Goal: Information Seeking & Learning: Learn about a topic

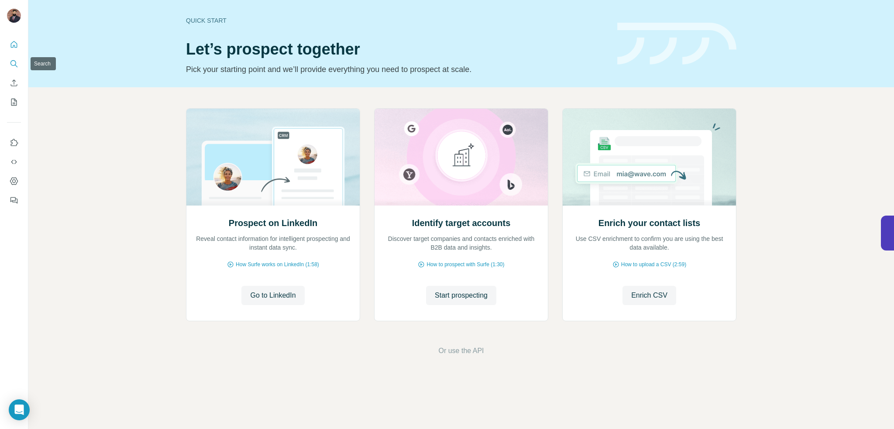
click at [15, 67] on icon "Search" at bounding box center [14, 63] width 9 height 9
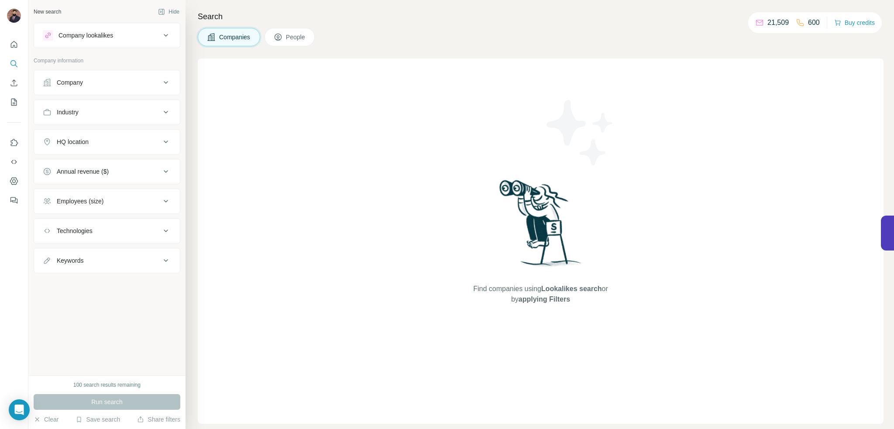
click at [165, 33] on icon at bounding box center [166, 35] width 10 height 10
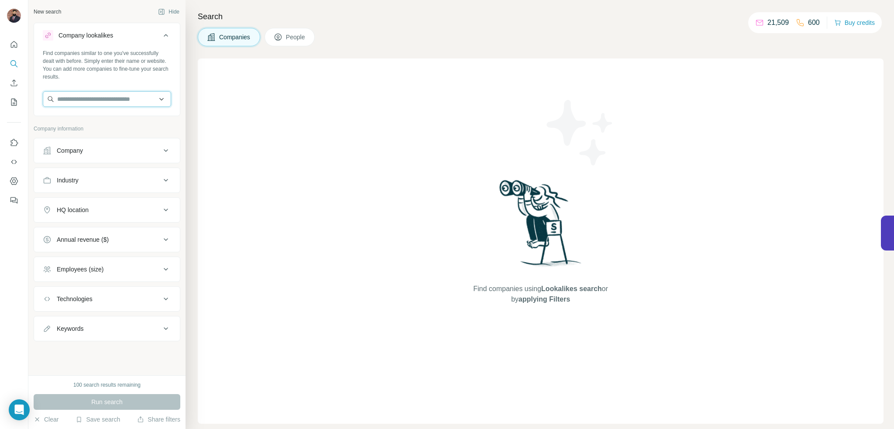
click at [108, 94] on input "text" at bounding box center [107, 99] width 128 height 16
click at [113, 97] on input "text" at bounding box center [107, 99] width 128 height 16
click at [79, 100] on input "text" at bounding box center [107, 99] width 128 height 16
type input "*****"
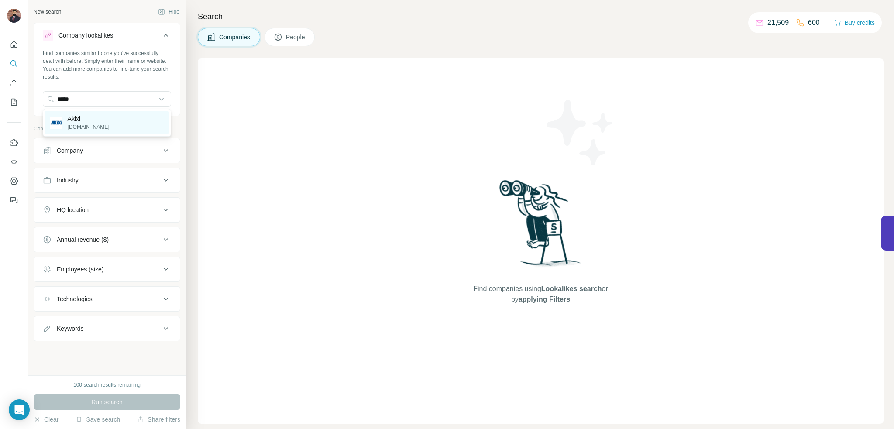
click at [68, 116] on p "Akixi" at bounding box center [89, 118] width 42 height 9
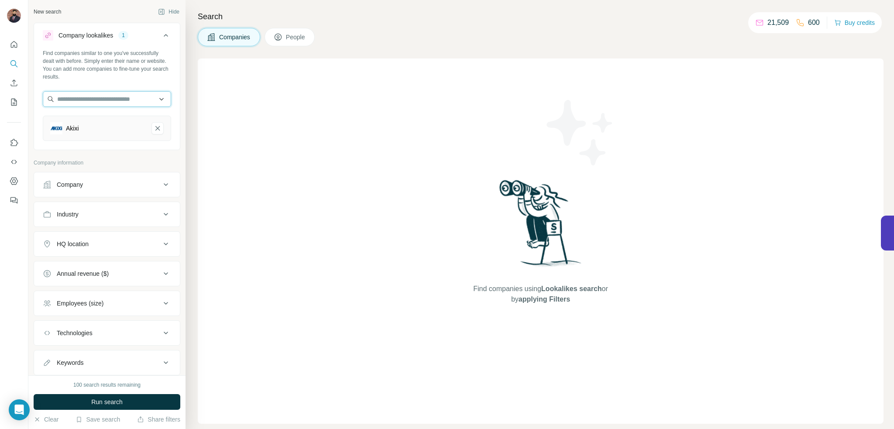
click at [81, 103] on input "text" at bounding box center [107, 99] width 128 height 16
click at [97, 98] on input "**********" at bounding box center [107, 99] width 128 height 16
type input "*"
click at [79, 97] on input "text" at bounding box center [107, 99] width 128 height 16
type input "**********"
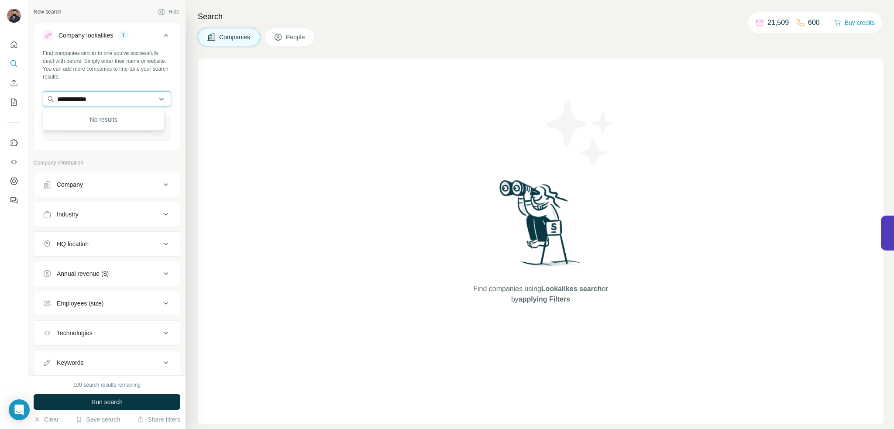
click at [107, 97] on input "**********" at bounding box center [107, 99] width 128 height 16
drag, startPoint x: 105, startPoint y: 98, endPoint x: 48, endPoint y: 97, distance: 56.8
click at [48, 97] on input "**********" at bounding box center [107, 99] width 128 height 16
click at [143, 83] on div "Find companies similar to one you've successfully dealt with before. Simply ent…" at bounding box center [107, 98] width 146 height 99
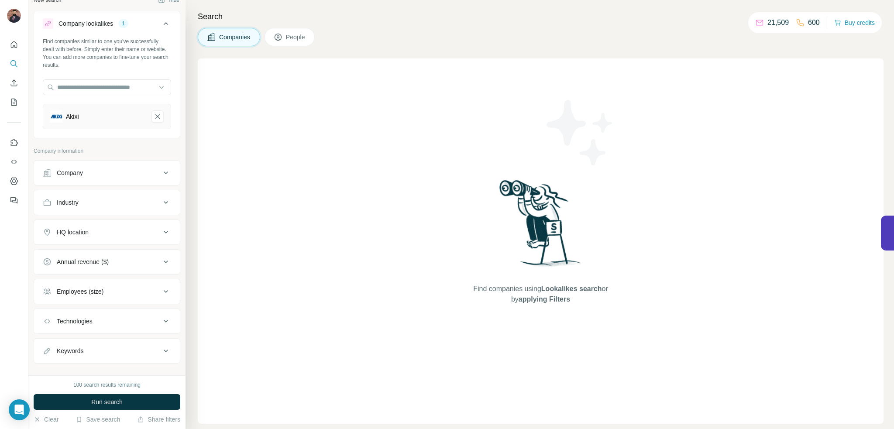
scroll to position [23, 0]
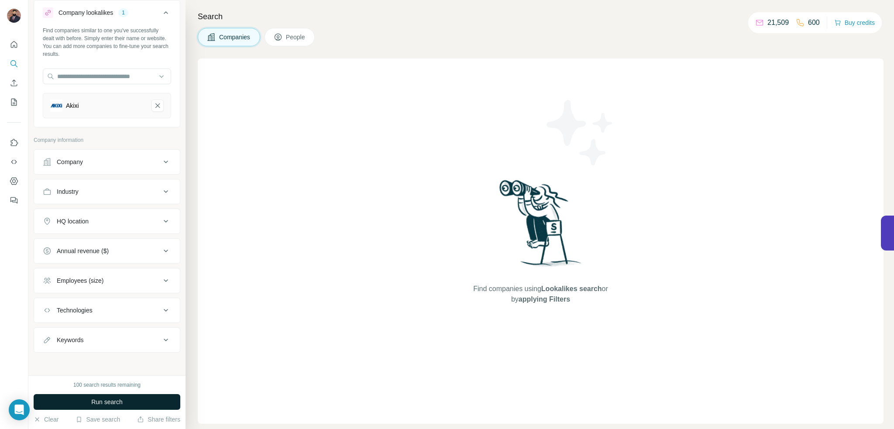
click at [120, 406] on span "Run search" at bounding box center [106, 402] width 31 height 9
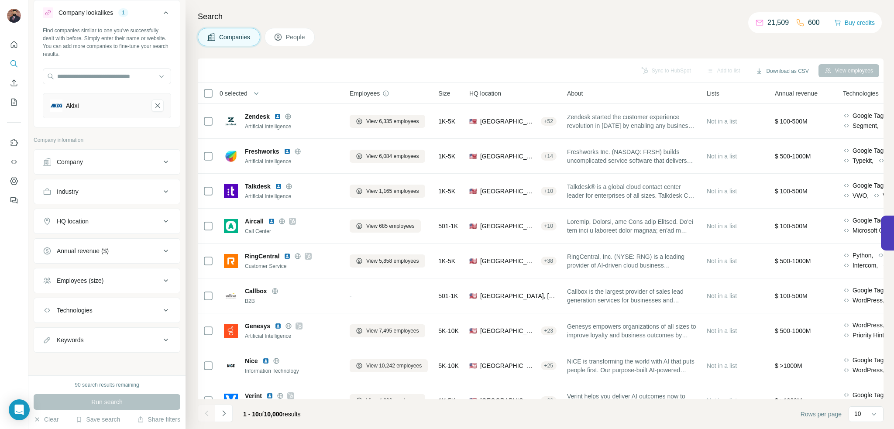
click at [161, 222] on icon at bounding box center [166, 221] width 10 height 10
click at [90, 242] on input "text" at bounding box center [107, 243] width 128 height 16
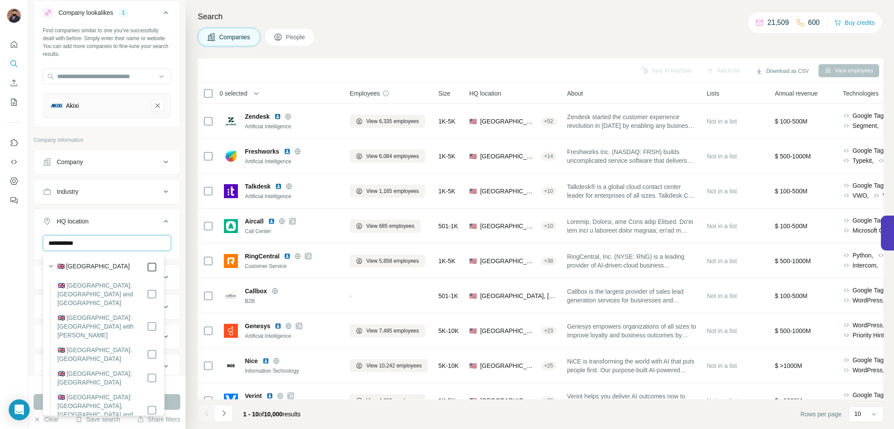
type input "**********"
click at [154, 220] on div "HQ location 1" at bounding box center [102, 221] width 118 height 9
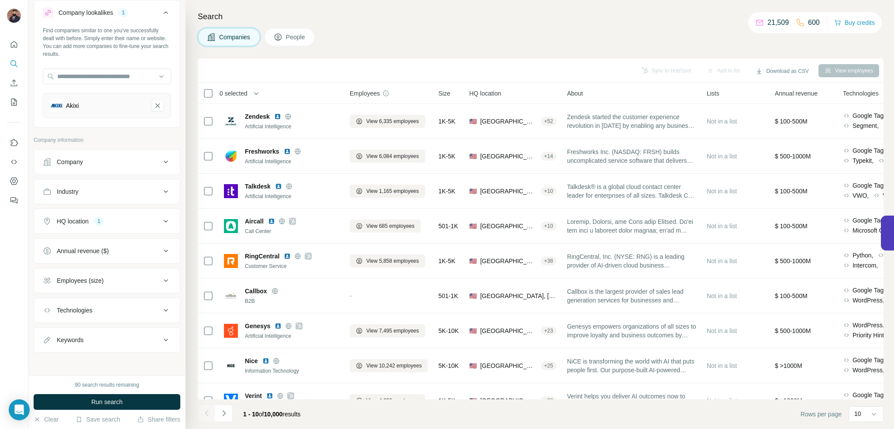
click at [161, 248] on icon at bounding box center [166, 251] width 10 height 10
click at [48, 299] on icon at bounding box center [48, 302] width 10 height 10
click at [50, 317] on icon at bounding box center [48, 319] width 10 height 10
click at [47, 331] on icon at bounding box center [48, 335] width 10 height 10
click at [161, 247] on icon at bounding box center [166, 251] width 10 height 10
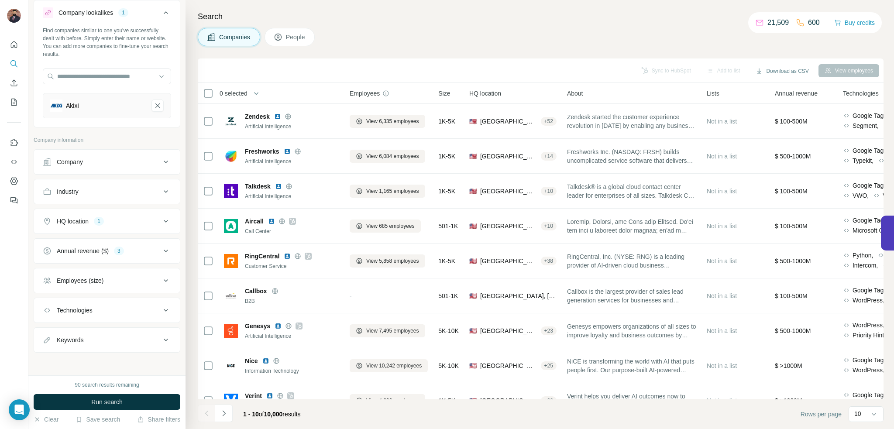
click at [117, 281] on div "Employees (size)" at bounding box center [102, 280] width 118 height 9
click at [45, 347] on icon at bounding box center [48, 348] width 10 height 10
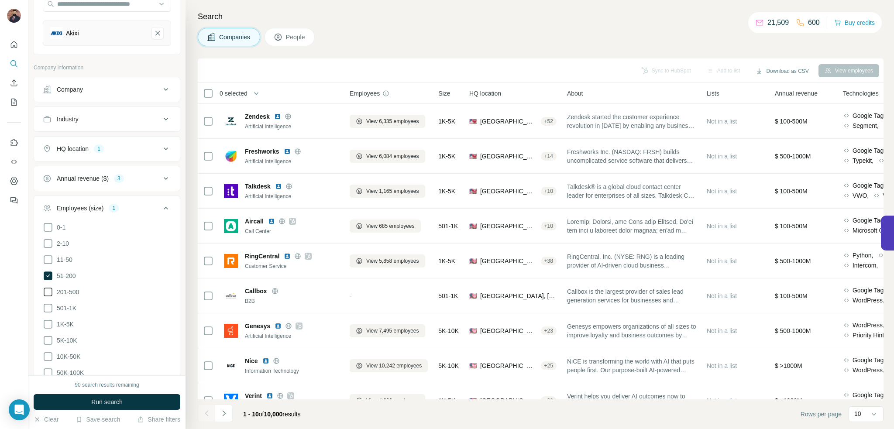
click at [47, 288] on icon at bounding box center [48, 292] width 10 height 10
click at [47, 304] on icon at bounding box center [48, 308] width 10 height 10
click at [161, 203] on icon at bounding box center [166, 208] width 10 height 10
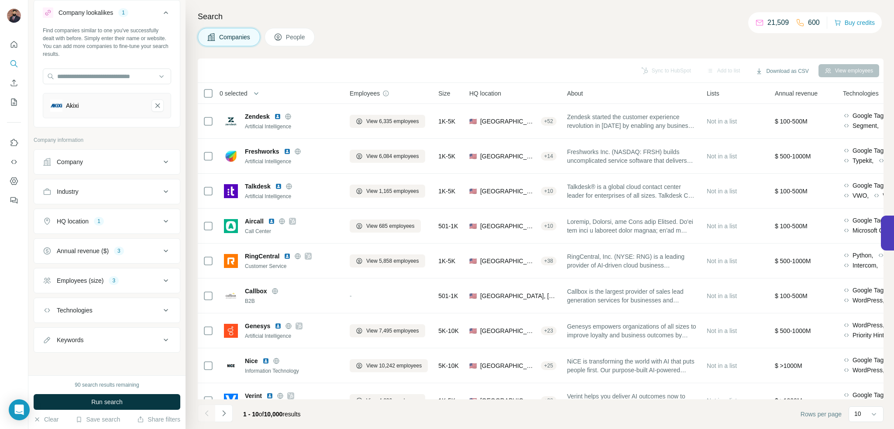
click at [165, 309] on button "Technologies" at bounding box center [107, 310] width 146 height 21
click at [161, 310] on icon at bounding box center [166, 310] width 10 height 10
click at [164, 339] on icon at bounding box center [166, 340] width 4 height 3
click at [161, 339] on icon at bounding box center [166, 340] width 10 height 10
click at [103, 403] on span "Run search" at bounding box center [106, 402] width 31 height 9
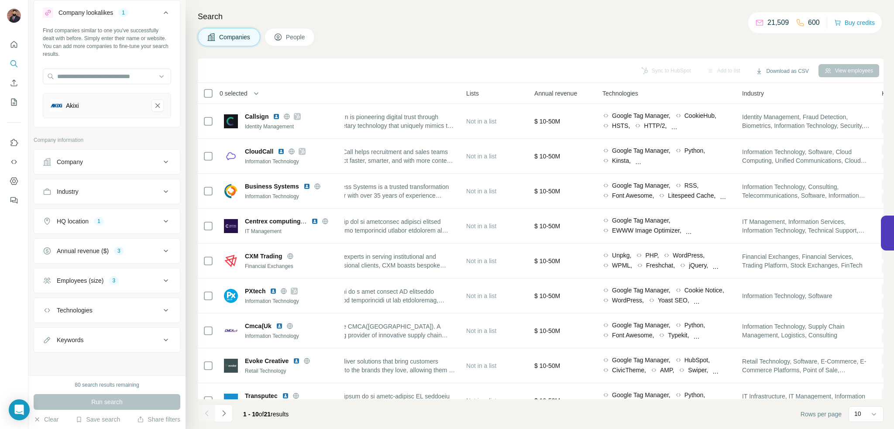
scroll to position [0, 0]
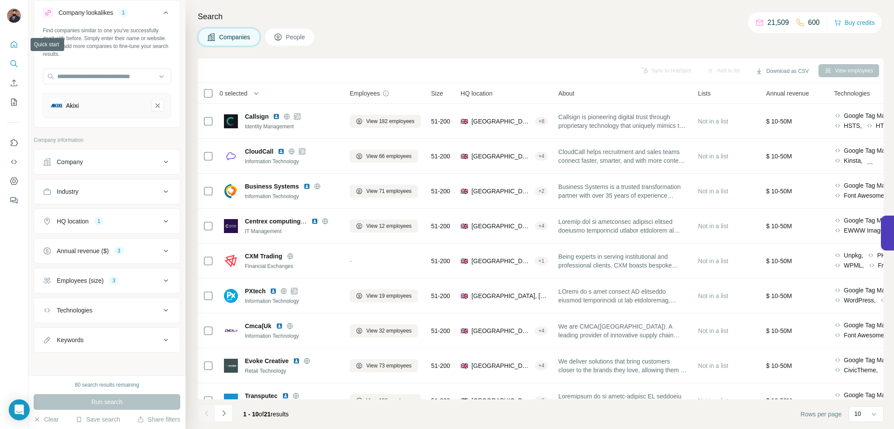
click at [11, 43] on icon "Quick start" at bounding box center [14, 44] width 7 height 7
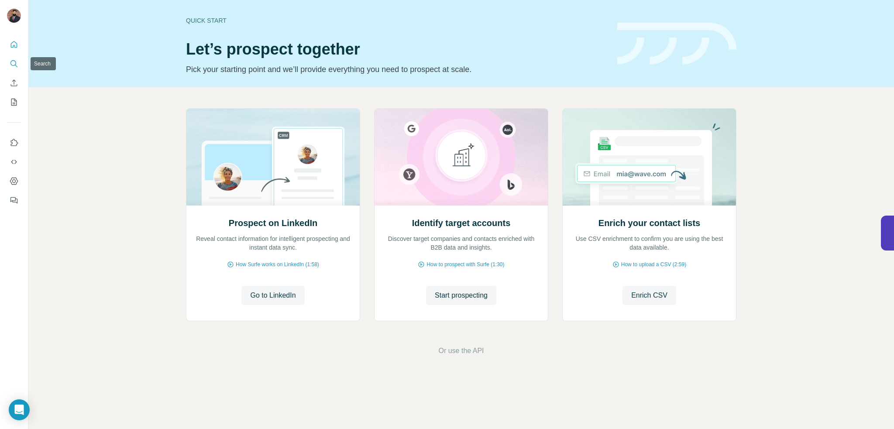
click at [12, 63] on icon "Search" at bounding box center [14, 63] width 9 height 9
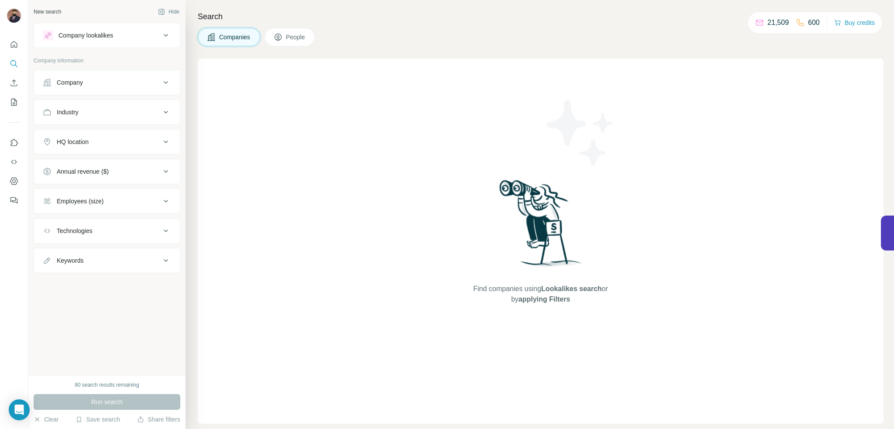
click at [97, 82] on div "Company" at bounding box center [102, 82] width 118 height 9
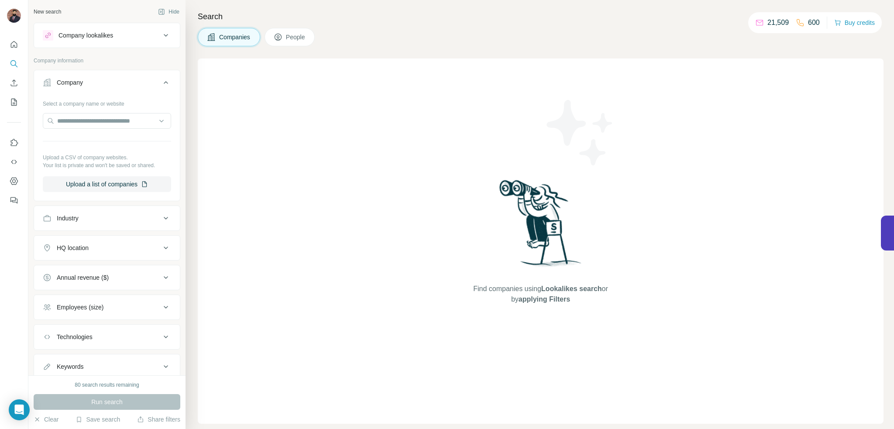
click at [97, 82] on div "Company" at bounding box center [102, 82] width 118 height 9
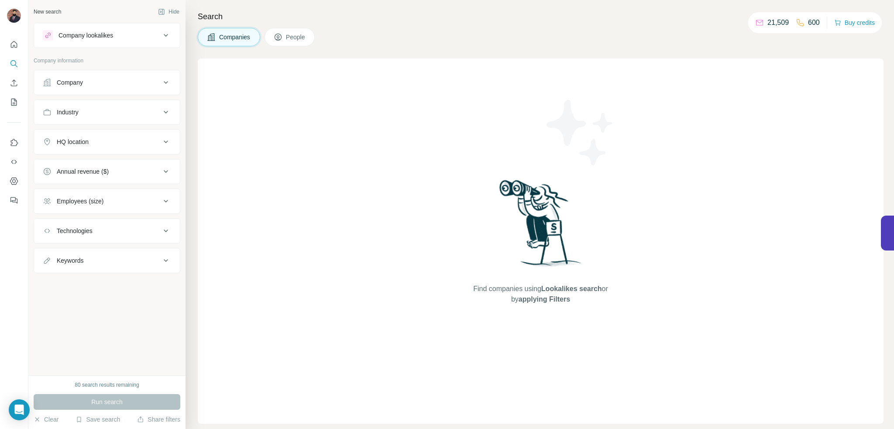
click at [165, 34] on icon at bounding box center [166, 35] width 10 height 10
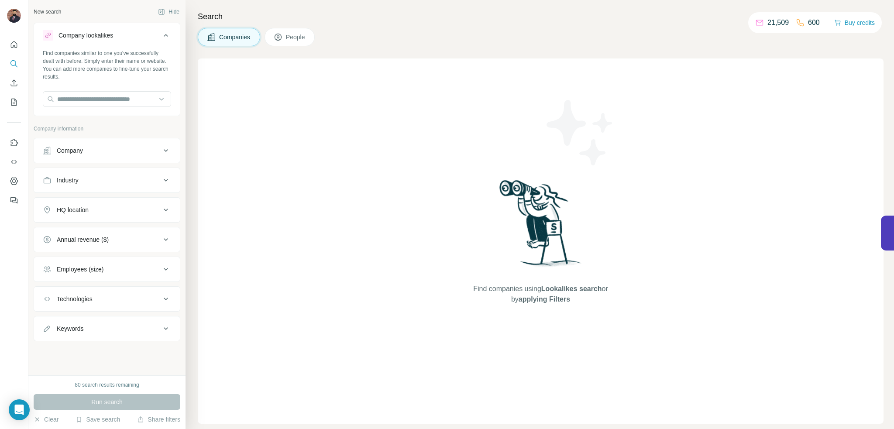
click at [165, 34] on icon at bounding box center [166, 35] width 10 height 10
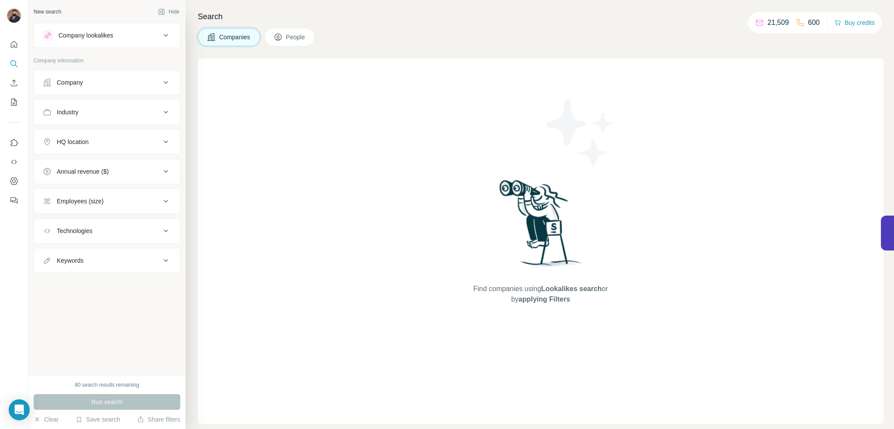
click at [155, 82] on div "Company" at bounding box center [102, 82] width 118 height 9
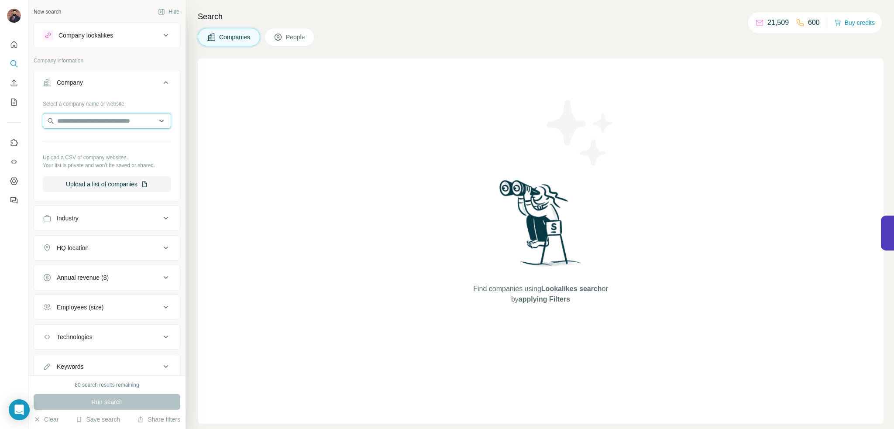
click at [107, 122] on input "text" at bounding box center [107, 121] width 128 height 16
click at [161, 81] on icon at bounding box center [166, 82] width 10 height 10
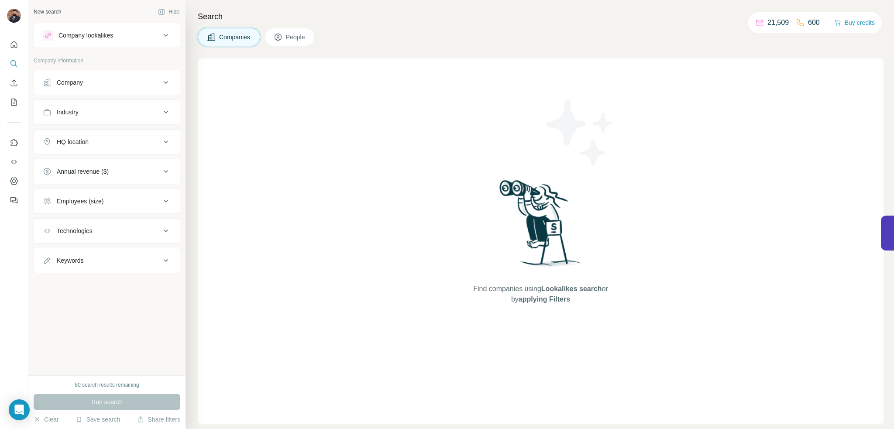
click at [159, 111] on div "Industry" at bounding box center [102, 112] width 118 height 9
click at [147, 134] on input at bounding box center [102, 134] width 108 height 10
click at [88, 188] on div "Accounting" at bounding box center [107, 184] width 114 height 9
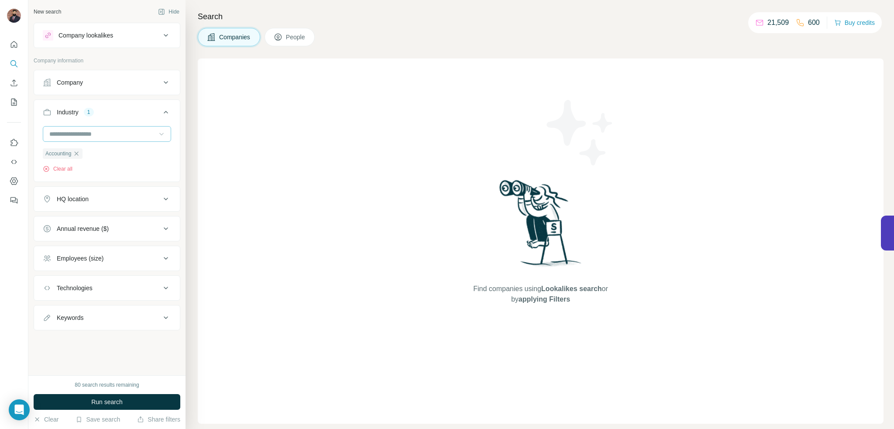
click at [159, 127] on div at bounding box center [161, 134] width 9 height 16
click at [60, 171] on p "Analytics" at bounding box center [62, 170] width 24 height 9
click at [162, 132] on icon at bounding box center [161, 134] width 9 height 9
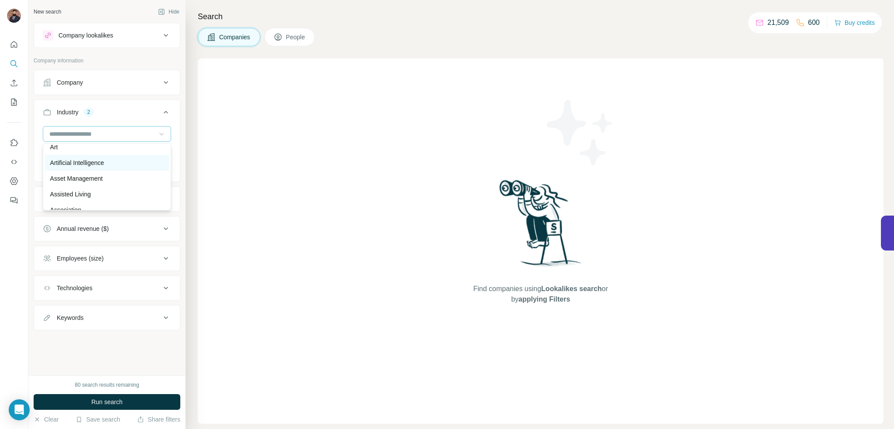
click at [77, 167] on p "Artificial Intelligence" at bounding box center [77, 163] width 54 height 9
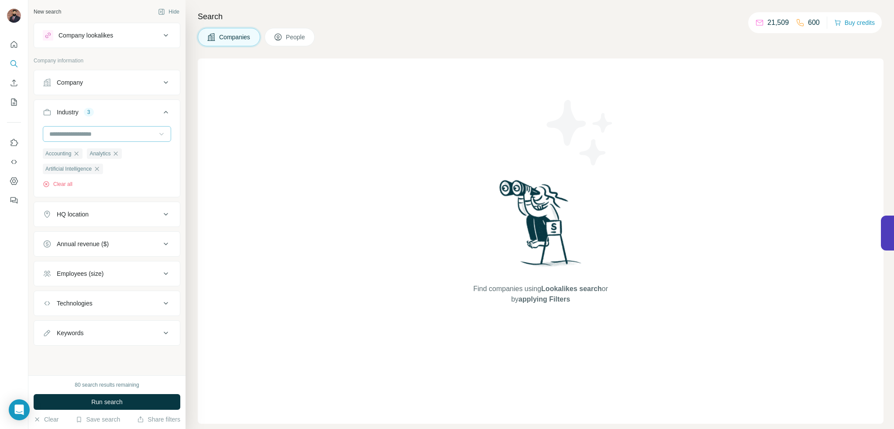
click at [160, 135] on icon at bounding box center [161, 134] width 9 height 9
click at [97, 144] on div "Auto Insurance" at bounding box center [107, 139] width 114 height 9
click at [157, 134] on icon at bounding box center [161, 134] width 9 height 9
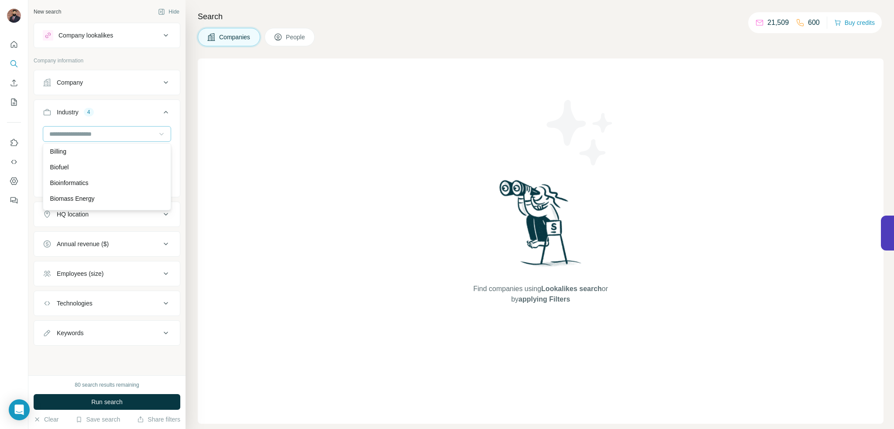
click at [69, 140] on p "Big Data" at bounding box center [62, 135] width 24 height 9
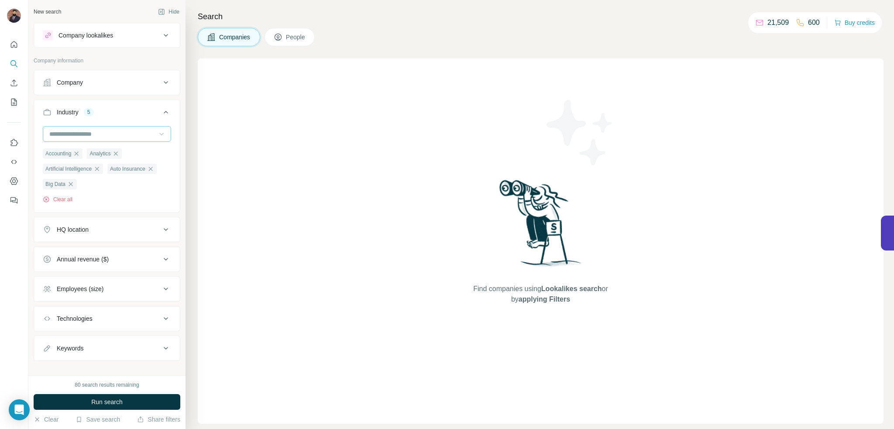
click at [159, 133] on icon at bounding box center [161, 134] width 4 height 3
click at [105, 194] on p "Business Intelligence" at bounding box center [79, 190] width 58 height 9
click at [157, 134] on icon at bounding box center [161, 134] width 9 height 9
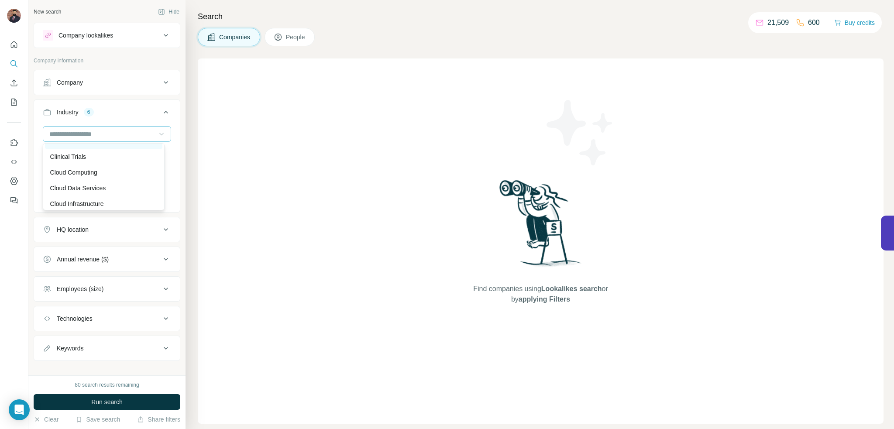
click at [86, 145] on div "CleanTech" at bounding box center [103, 141] width 107 height 9
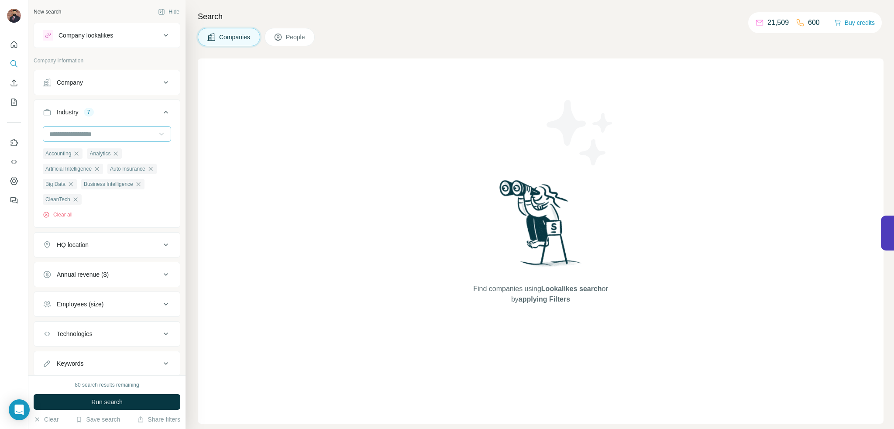
click at [157, 131] on icon at bounding box center [161, 134] width 9 height 9
click at [72, 163] on p "Collaboration" at bounding box center [68, 158] width 36 height 9
click at [157, 134] on icon at bounding box center [161, 134] width 9 height 9
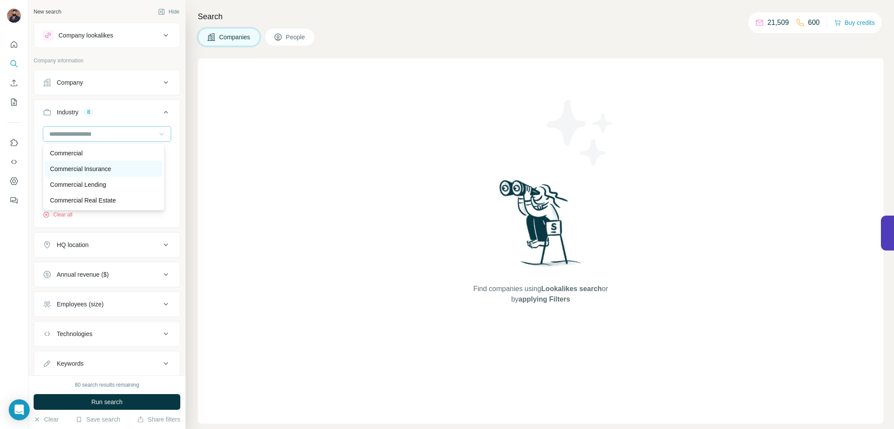
click at [109, 173] on p "Commercial Insurance" at bounding box center [80, 169] width 61 height 9
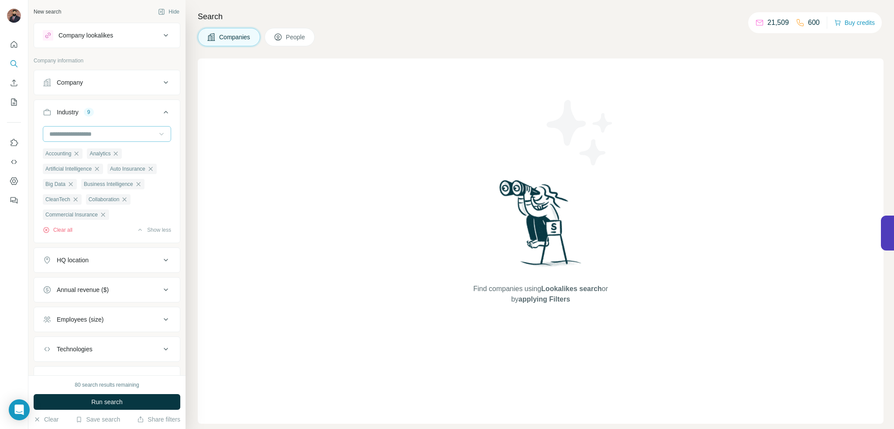
click at [157, 131] on icon at bounding box center [161, 134] width 9 height 9
click at [128, 166] on p "Communications Infrastructure" at bounding box center [91, 162] width 83 height 9
click at [157, 131] on icon at bounding box center [161, 134] width 9 height 9
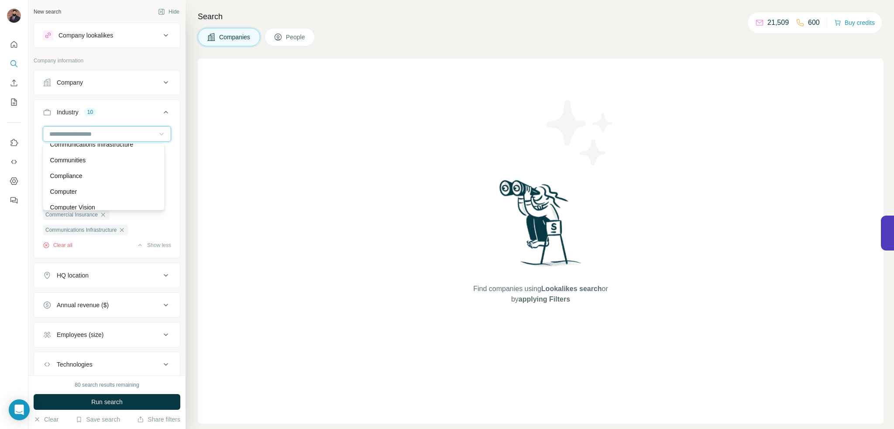
scroll to position [1661, 0]
click at [70, 163] on p "Compliance" at bounding box center [66, 158] width 32 height 9
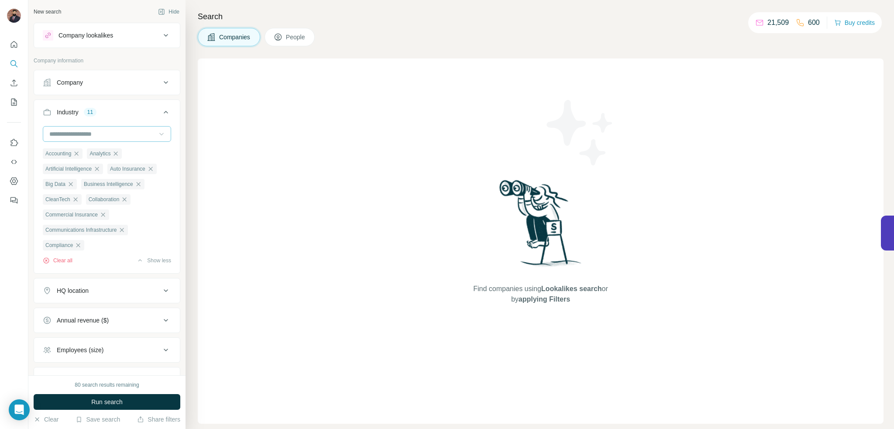
click at [157, 135] on icon at bounding box center [161, 134] width 9 height 9
click at [107, 173] on div "Consumer Software" at bounding box center [103, 169] width 107 height 9
click at [157, 127] on div at bounding box center [161, 134] width 9 height 16
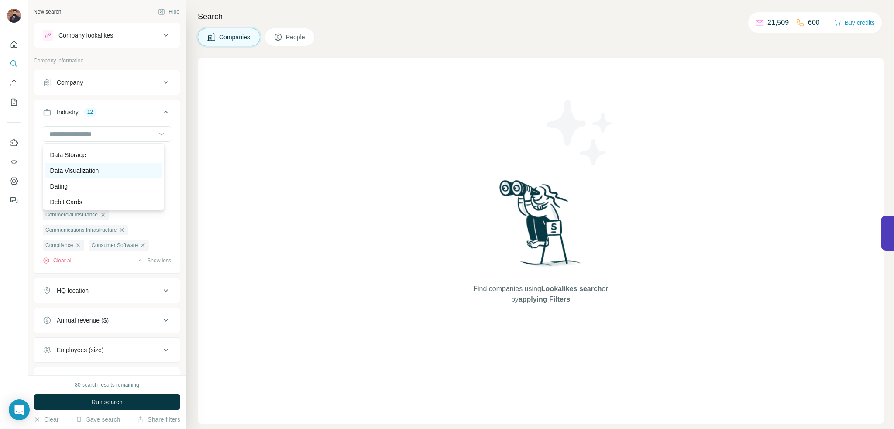
click at [79, 175] on p "Data Visualization" at bounding box center [74, 170] width 49 height 9
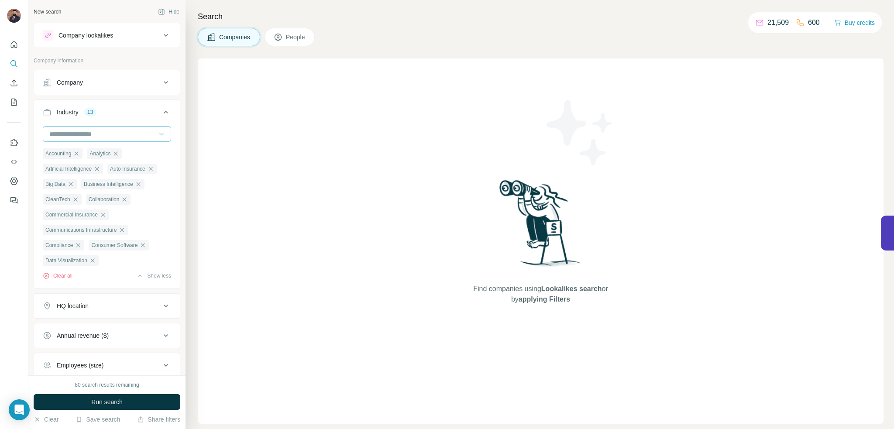
click at [157, 131] on icon at bounding box center [161, 134] width 9 height 9
click at [52, 169] on p "EdTech" at bounding box center [60, 164] width 21 height 9
drag, startPoint x: 152, startPoint y: 133, endPoint x: 159, endPoint y: 162, distance: 30.0
click at [157, 133] on icon at bounding box center [161, 134] width 9 height 9
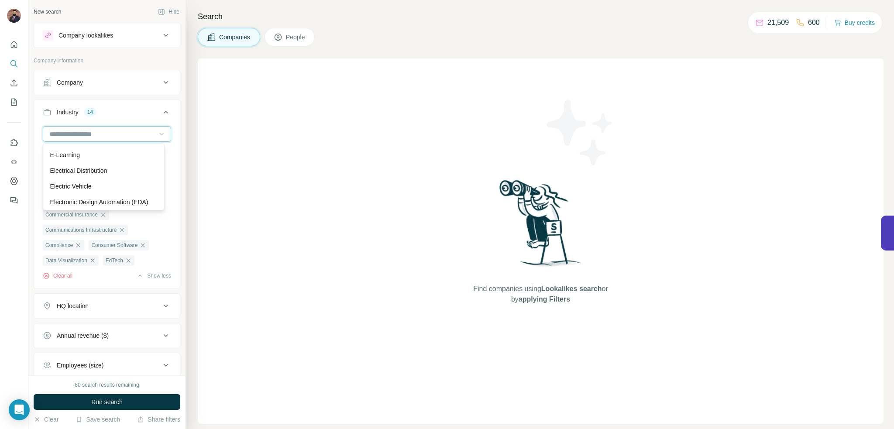
scroll to position [2899, 0]
click at [91, 151] on div "E-Learning" at bounding box center [103, 146] width 107 height 9
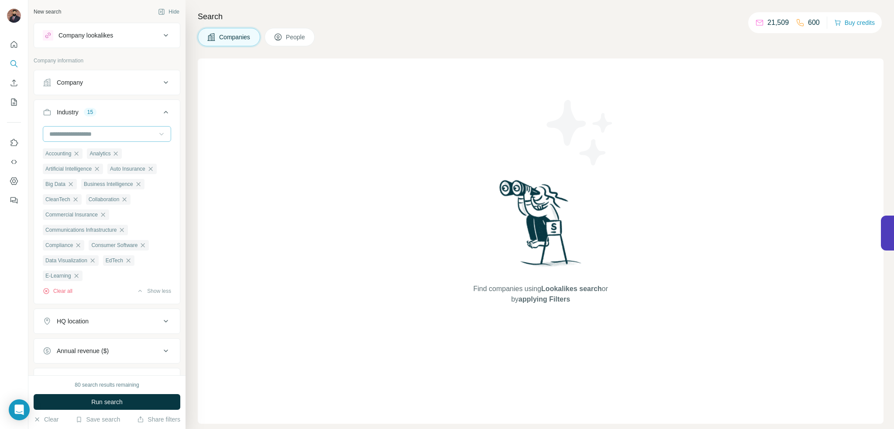
click at [157, 135] on icon at bounding box center [161, 134] width 9 height 9
click at [161, 113] on icon at bounding box center [166, 112] width 10 height 10
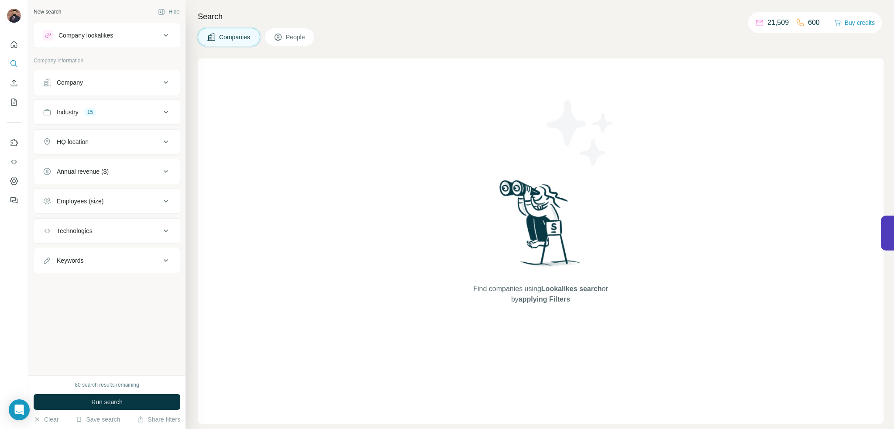
click at [165, 145] on icon at bounding box center [166, 142] width 10 height 10
click at [114, 172] on div at bounding box center [107, 164] width 128 height 17
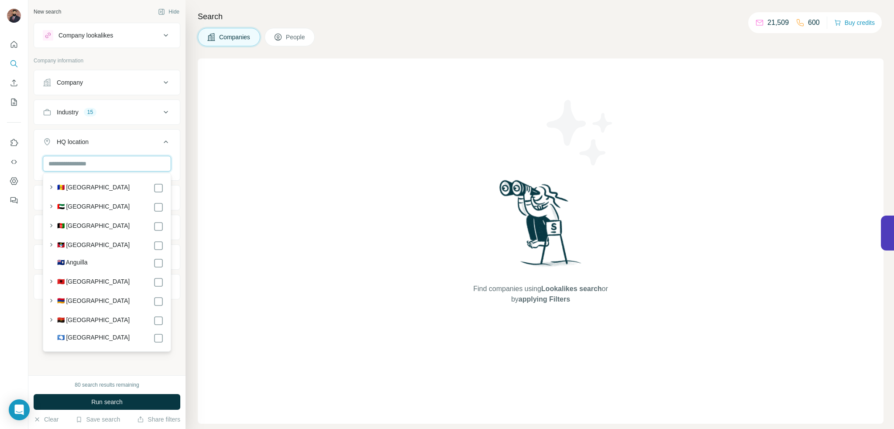
click at [119, 165] on input "text" at bounding box center [107, 164] width 128 height 16
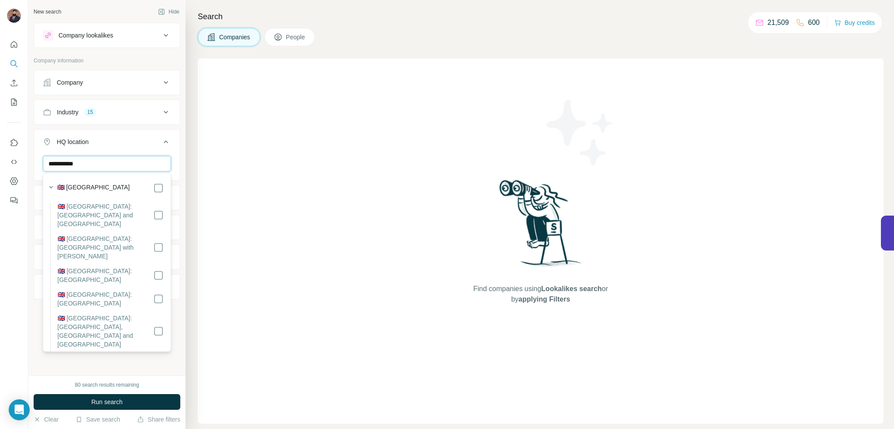
type input "**********"
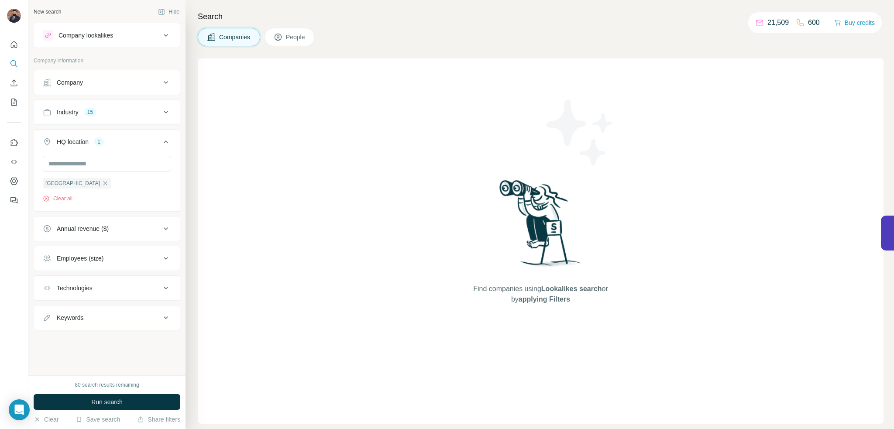
click at [162, 138] on icon at bounding box center [166, 142] width 10 height 10
click at [168, 167] on icon at bounding box center [166, 171] width 10 height 10
click at [46, 223] on icon at bounding box center [48, 223] width 10 height 10
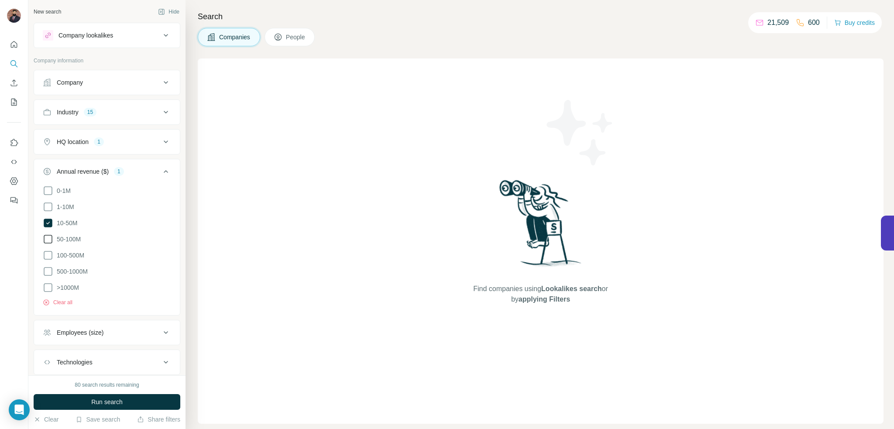
click at [47, 239] on icon at bounding box center [48, 239] width 10 height 10
click at [161, 168] on icon at bounding box center [166, 171] width 10 height 10
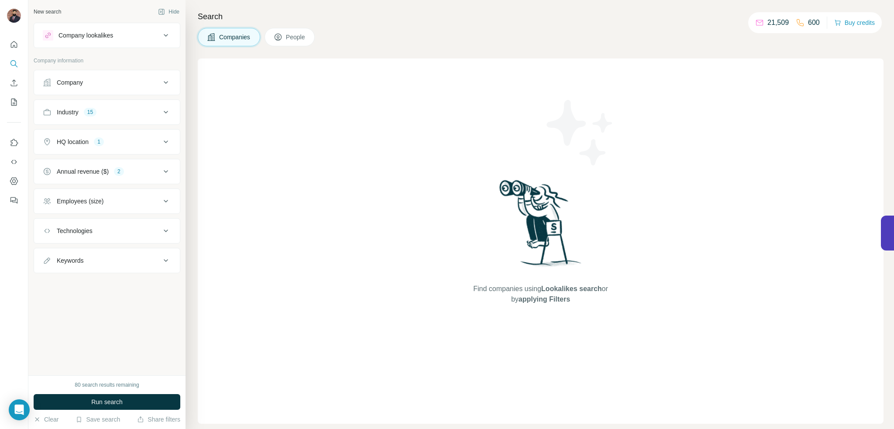
click at [103, 205] on button "Employees (size)" at bounding box center [107, 201] width 146 height 21
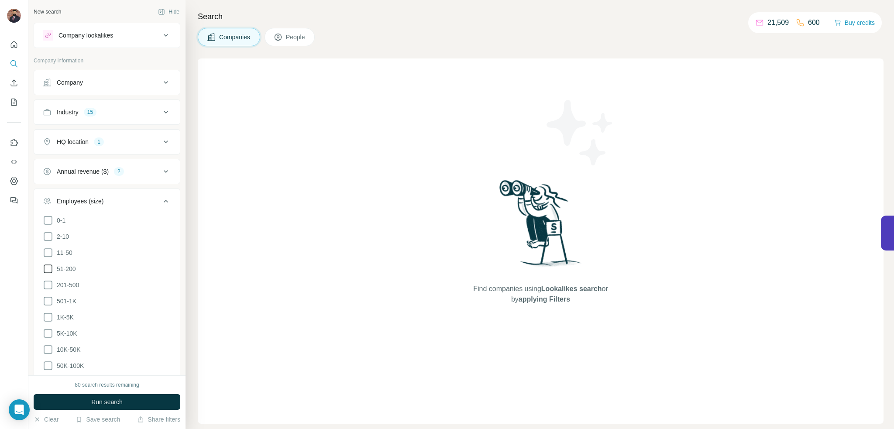
click at [45, 267] on icon at bounding box center [48, 269] width 10 height 10
click at [48, 284] on icon at bounding box center [48, 285] width 10 height 10
click at [161, 196] on icon at bounding box center [166, 201] width 10 height 10
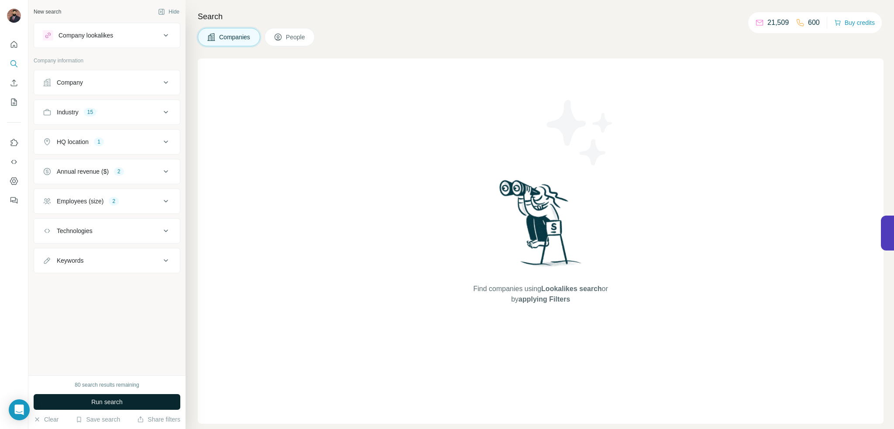
click at [113, 410] on button "Run search" at bounding box center [107, 402] width 147 height 16
